Goal: Check status: Check status

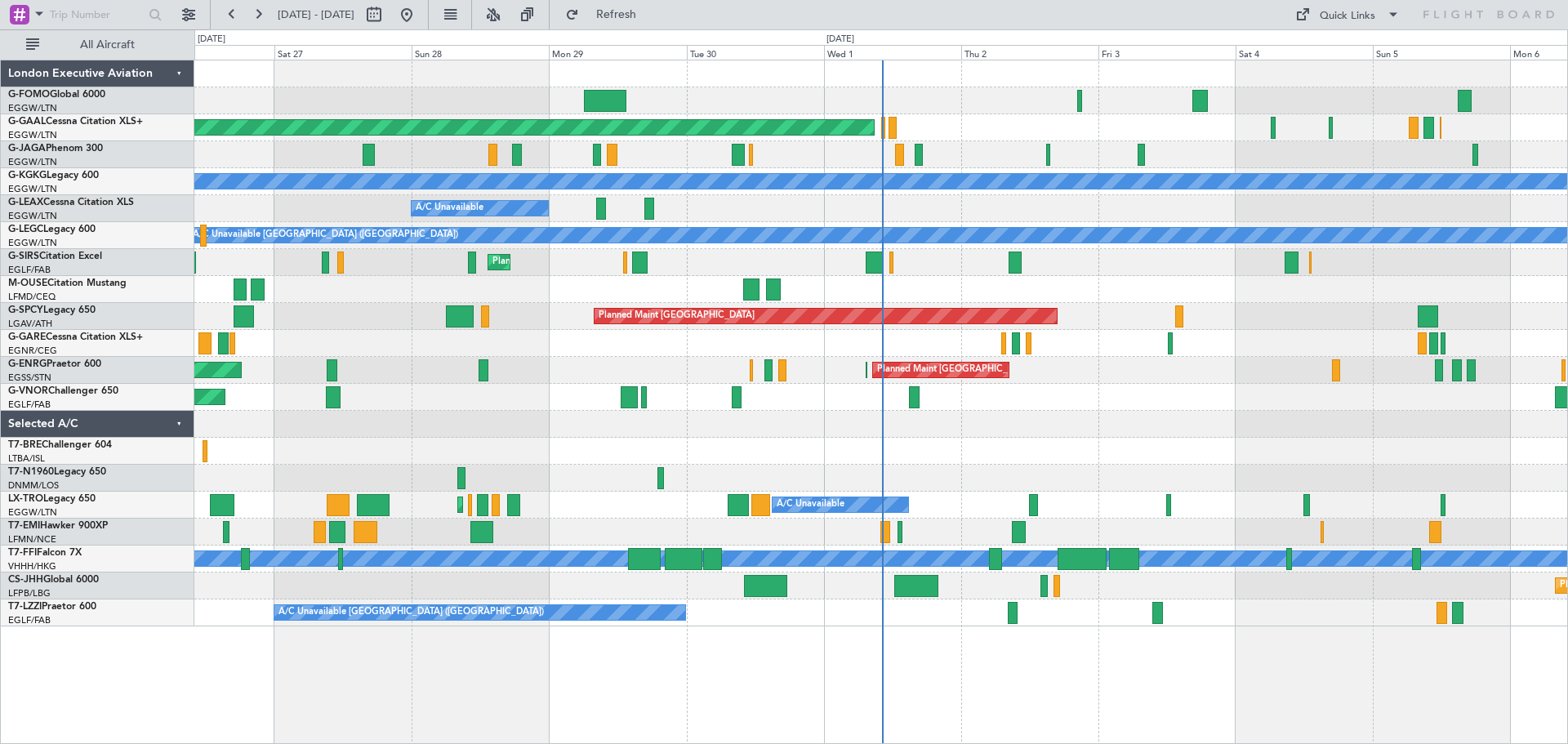
click at [238, 83] on div at bounding box center [881, 73] width 1373 height 27
click at [387, 7] on button at bounding box center [374, 15] width 26 height 26
select select "9"
select select "2025"
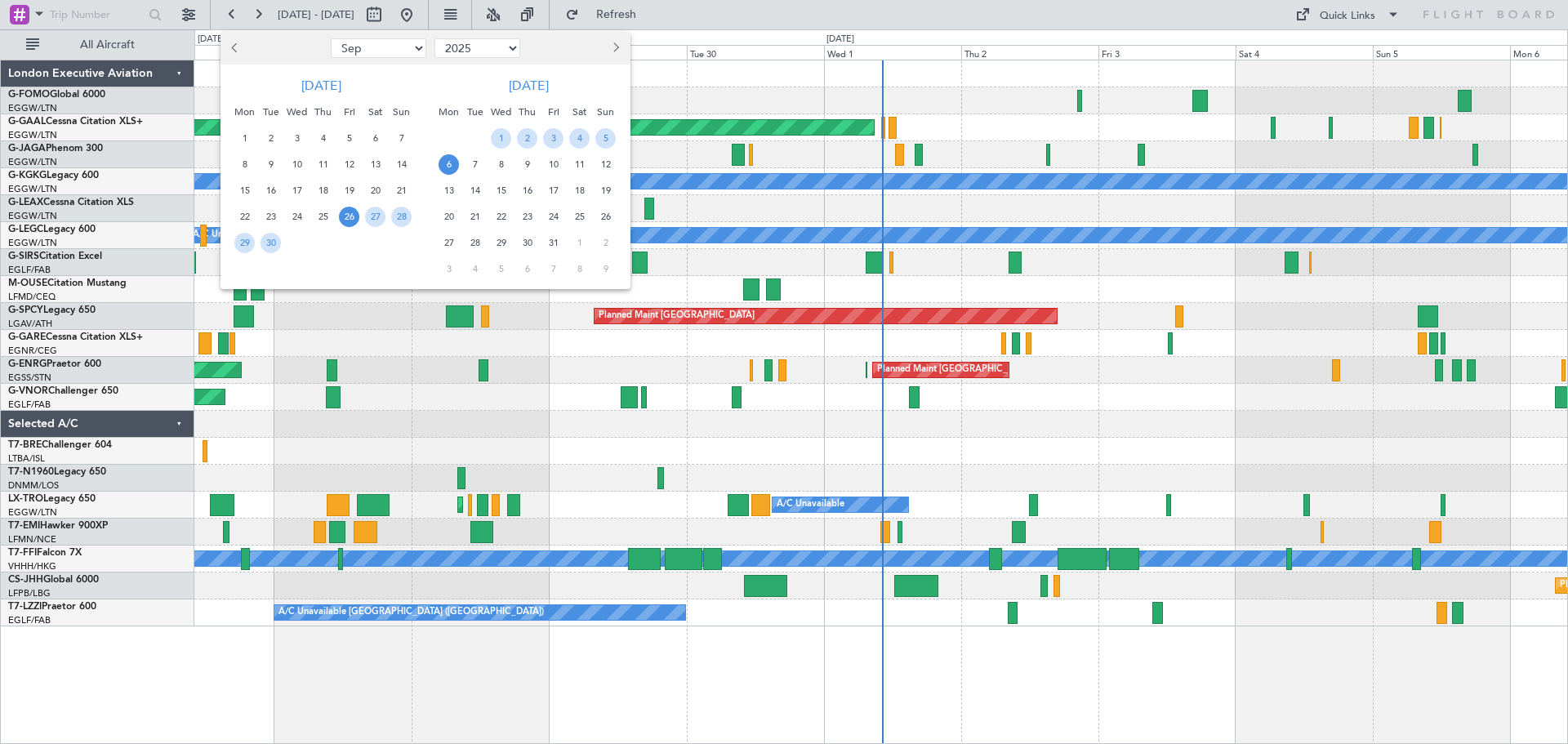
click at [397, 49] on select "Jan Feb Mar Apr May Jun [DATE] Aug Sep Oct Nov Dec" at bounding box center [378, 48] width 96 height 19
select select "7"
click at [331, 39] on select "Jan Feb Mar Apr May Jun [DATE] Aug Sep Oct Nov Dec" at bounding box center [378, 48] width 96 height 19
click at [290, 225] on span "23" at bounding box center [297, 217] width 20 height 20
click at [394, 220] on span "27" at bounding box center [401, 217] width 20 height 20
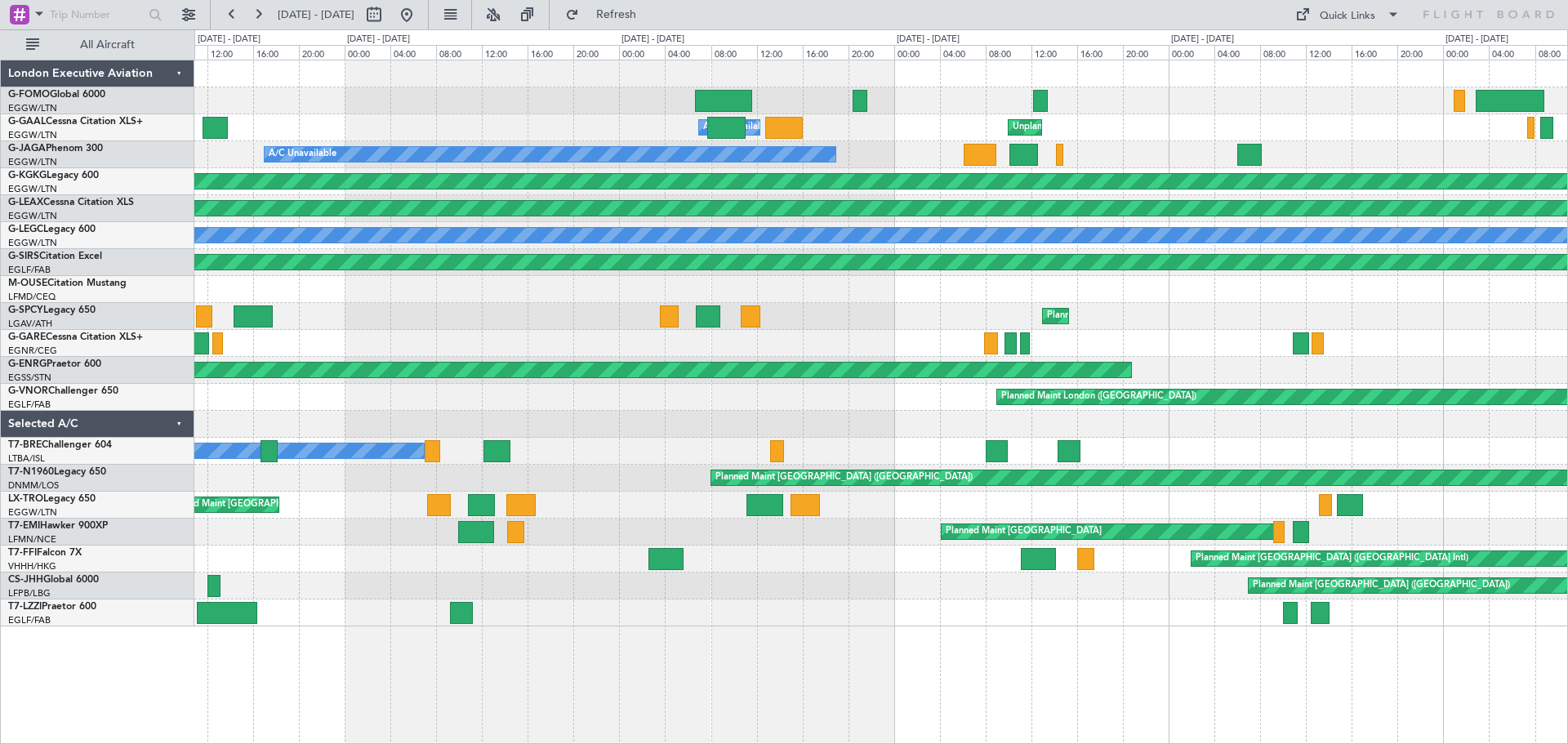
click at [805, 349] on div at bounding box center [881, 343] width 1373 height 27
click at [458, 96] on div at bounding box center [881, 100] width 1373 height 27
click at [641, 649] on div "Unplanned Maint [GEOGRAPHIC_DATA] ([GEOGRAPHIC_DATA]) A/C Unavailable A/C Unava…" at bounding box center [881, 401] width 1373 height 684
click at [849, 652] on div "Unplanned Maint [GEOGRAPHIC_DATA] ([GEOGRAPHIC_DATA]) A/C Unavailable A/C Unava…" at bounding box center [881, 401] width 1373 height 684
click at [908, 638] on div "Unplanned Maint [GEOGRAPHIC_DATA] ([GEOGRAPHIC_DATA]) A/C Unavailable A/C Unava…" at bounding box center [881, 401] width 1373 height 684
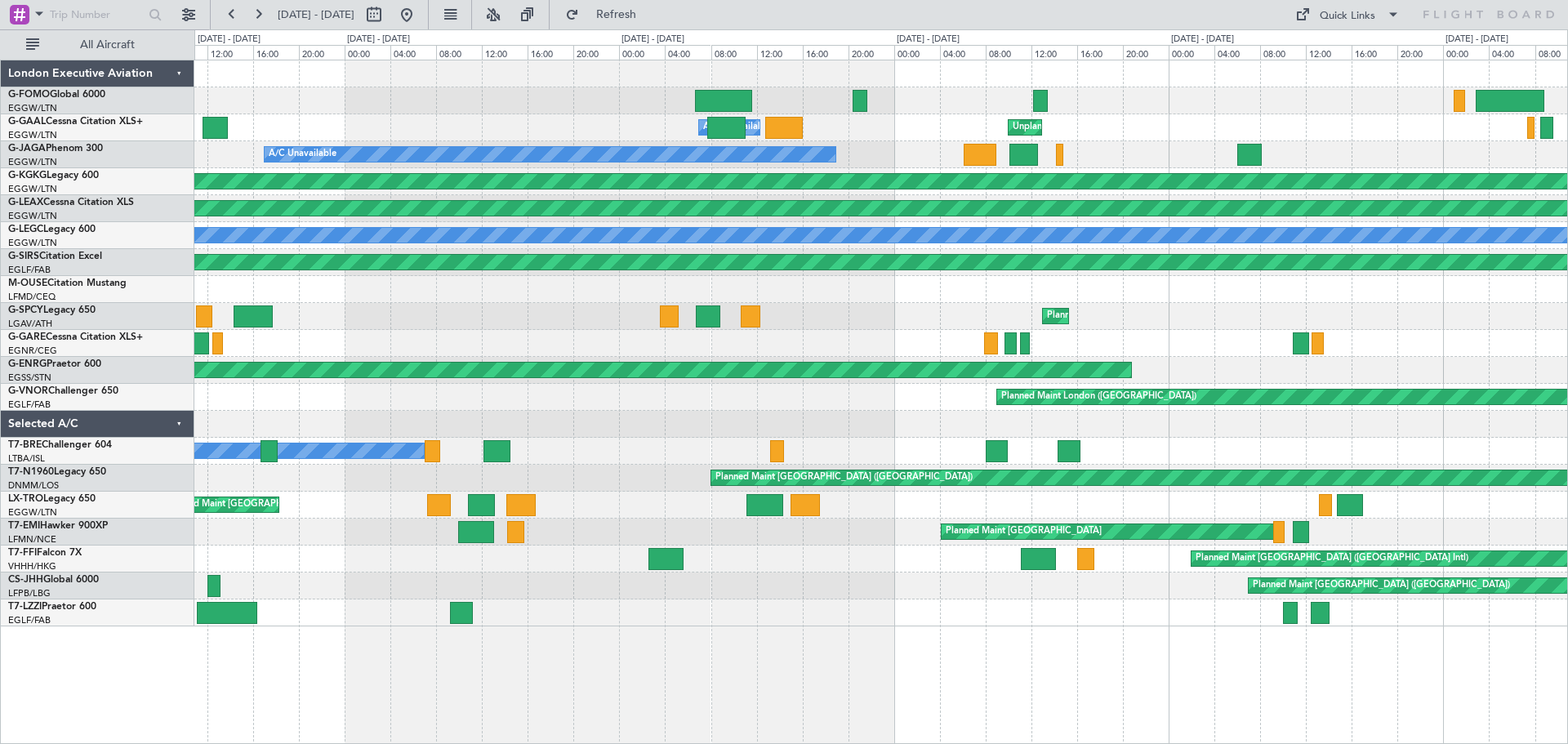
click at [788, 644] on div "Unplanned Maint [GEOGRAPHIC_DATA] ([GEOGRAPHIC_DATA]) A/C Unavailable A/C Unava…" at bounding box center [881, 401] width 1373 height 684
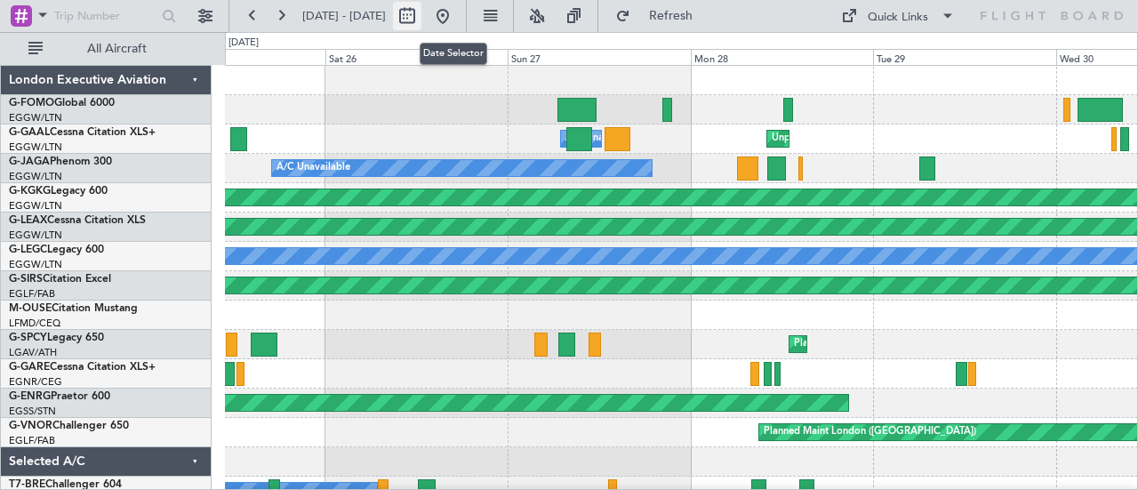
click at [421, 15] on button at bounding box center [407, 16] width 28 height 28
select select "7"
select select "2025"
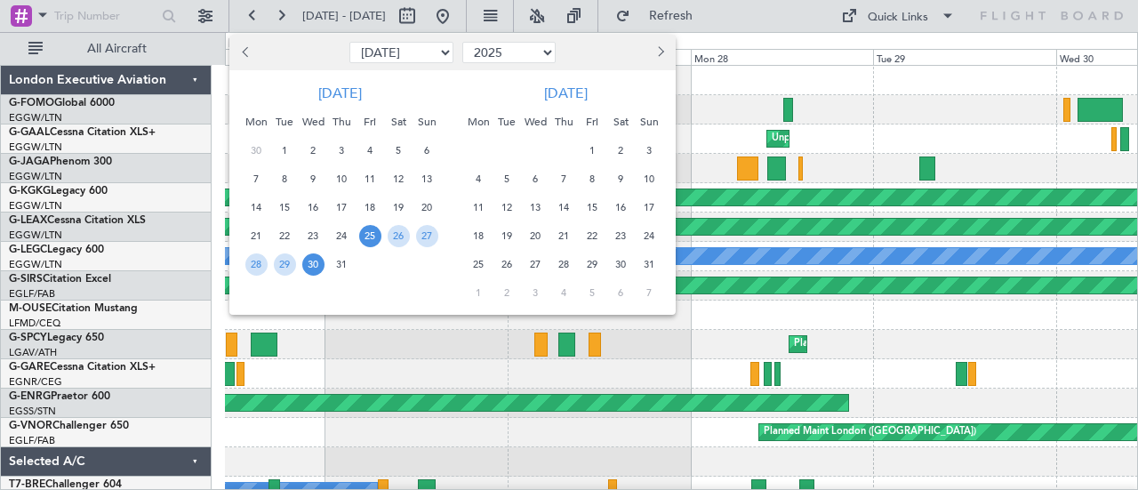
click at [435, 52] on select "Jan Feb Mar Apr May Jun [DATE] Aug Sep Oct Nov Dec" at bounding box center [401, 52] width 104 height 21
select select "9"
click at [349, 42] on select "Jan Feb Mar Apr May Jun [DATE] Aug Sep Oct Nov Dec" at bounding box center [401, 52] width 104 height 21
click at [420, 173] on span "14" at bounding box center [427, 179] width 22 height 22
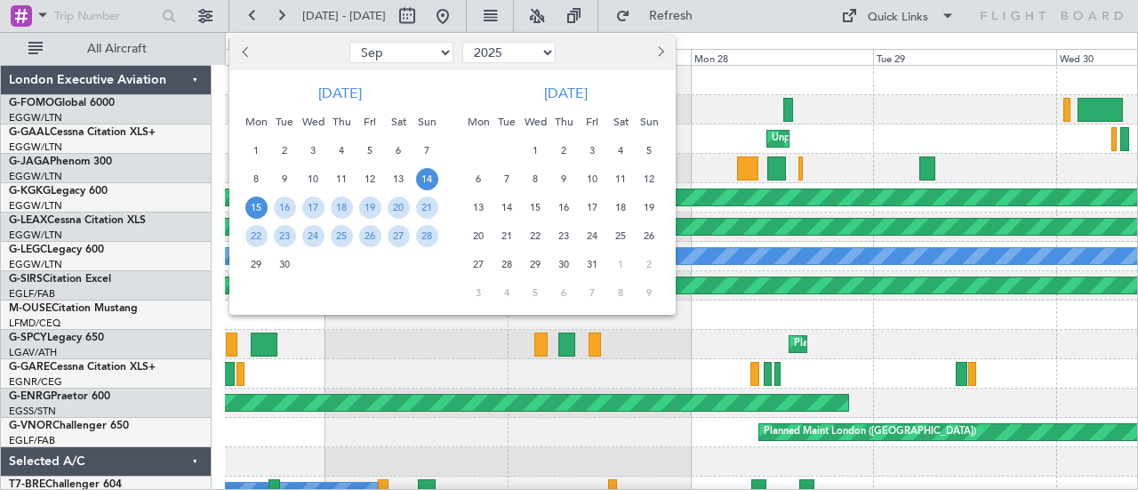
click at [264, 205] on span "15" at bounding box center [256, 207] width 22 height 22
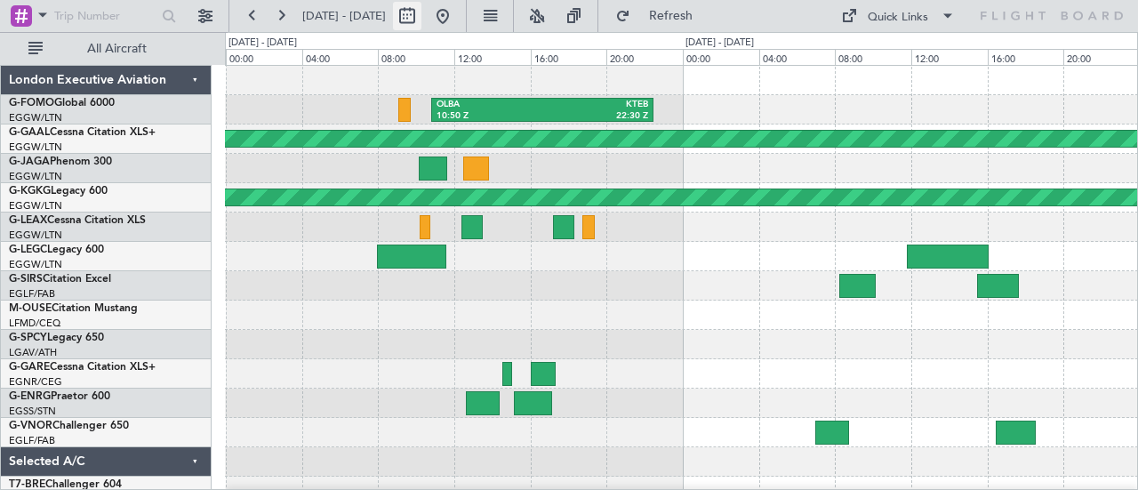
click at [421, 19] on button at bounding box center [407, 16] width 28 height 28
select select "9"
select select "2025"
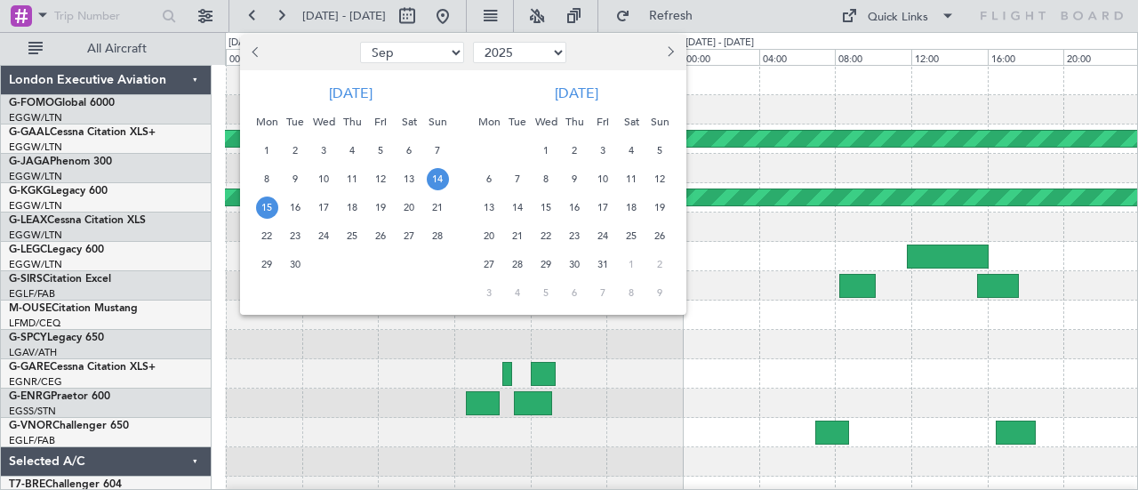
click at [445, 205] on span "21" at bounding box center [438, 207] width 22 height 22
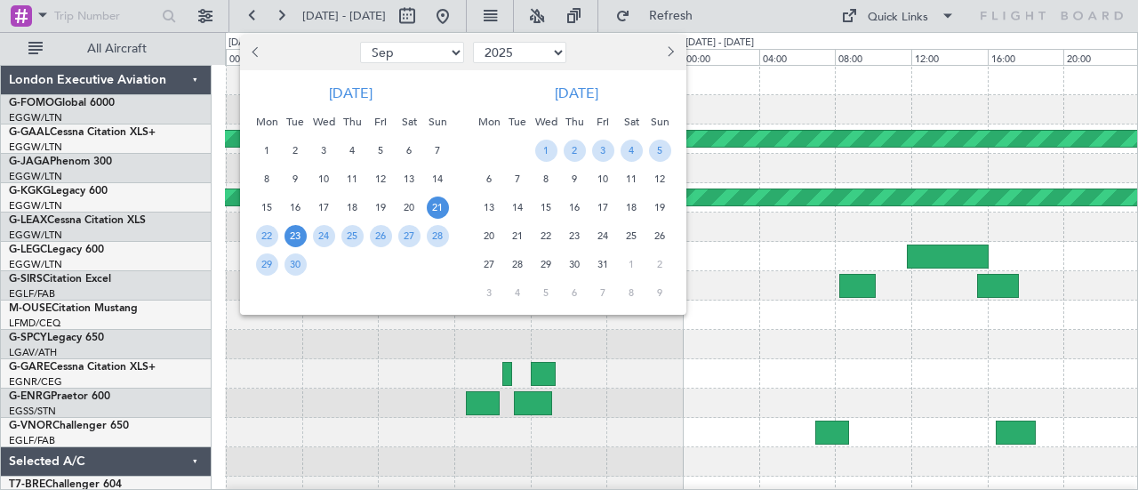
click at [305, 239] on span "23" at bounding box center [296, 236] width 22 height 22
